Goal: Task Accomplishment & Management: Use online tool/utility

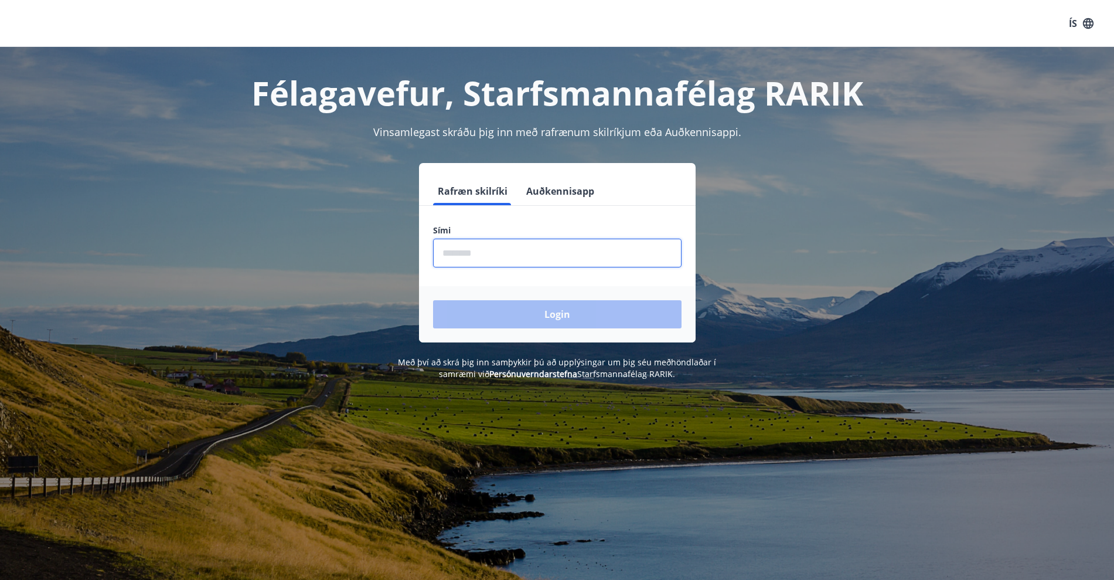
click at [505, 247] on input "phone" at bounding box center [557, 252] width 248 height 29
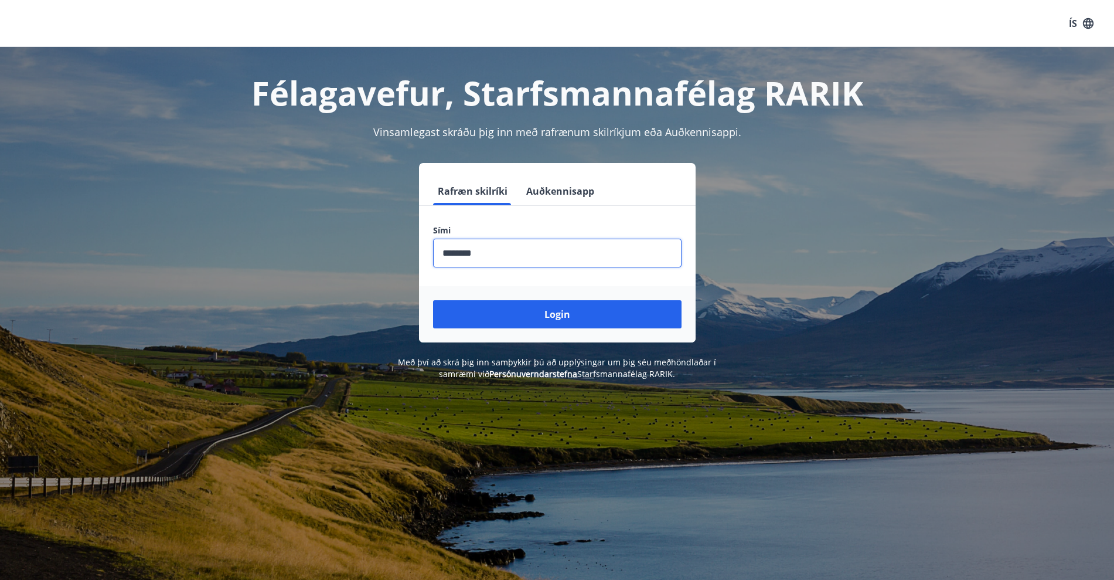
type input "********"
click at [433, 300] on button "Login" at bounding box center [557, 314] width 248 height 28
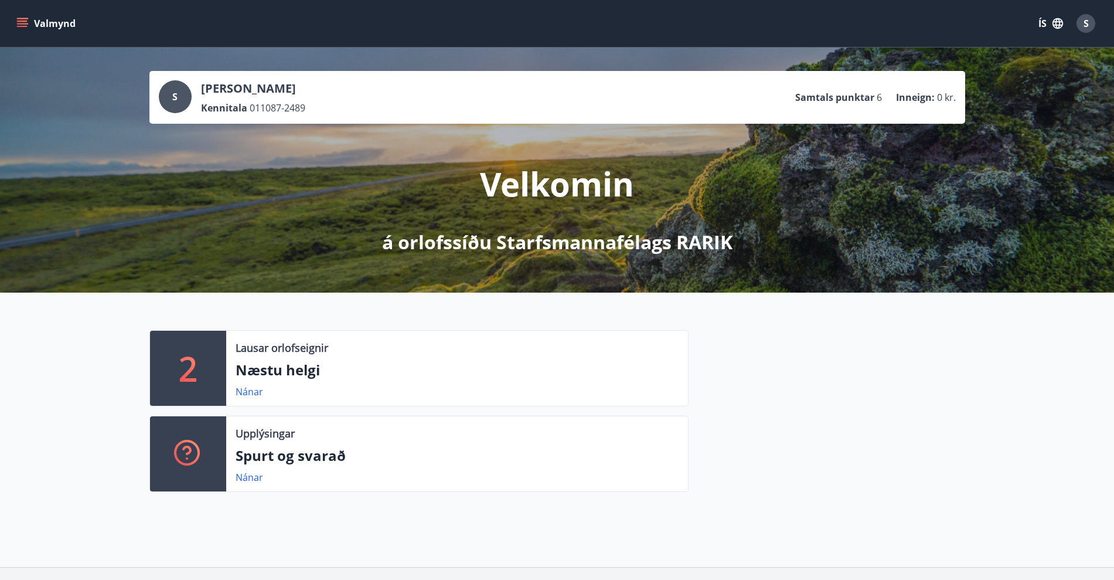
click at [25, 23] on icon "menu" at bounding box center [23, 23] width 13 height 1
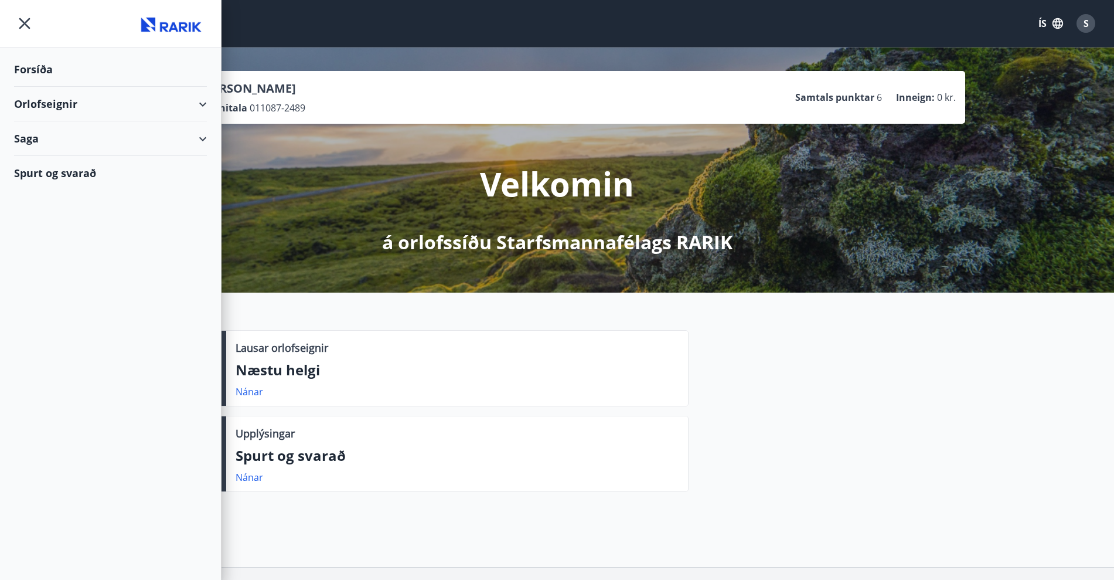
click at [206, 100] on div "Orlofseignir" at bounding box center [110, 104] width 193 height 35
click at [57, 156] on div "Bókunardagatal" at bounding box center [110, 158] width 174 height 25
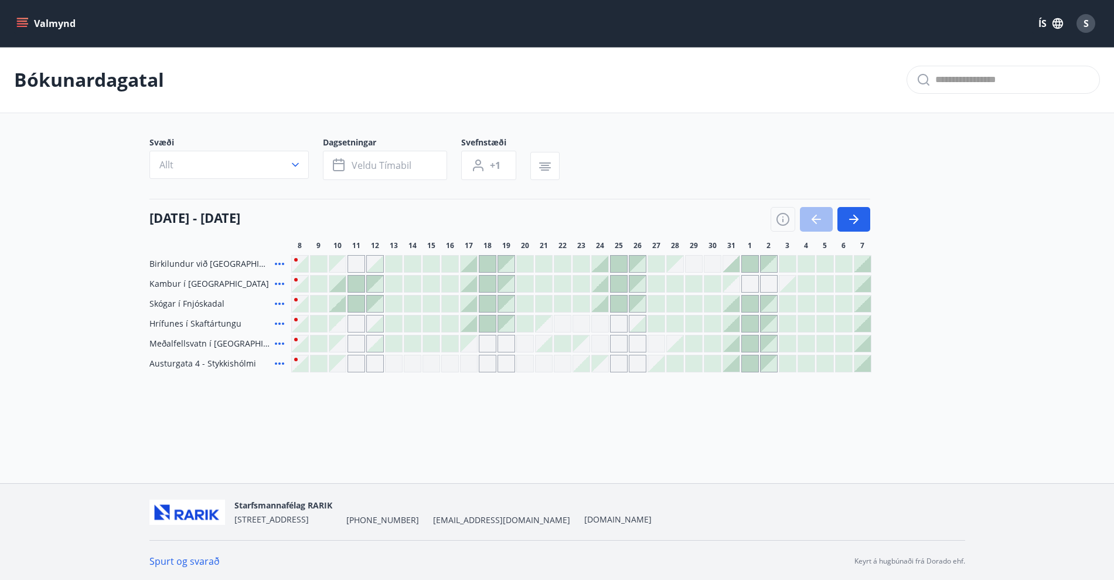
scroll to position [2, 0]
